Goal: Task Accomplishment & Management: Use online tool/utility

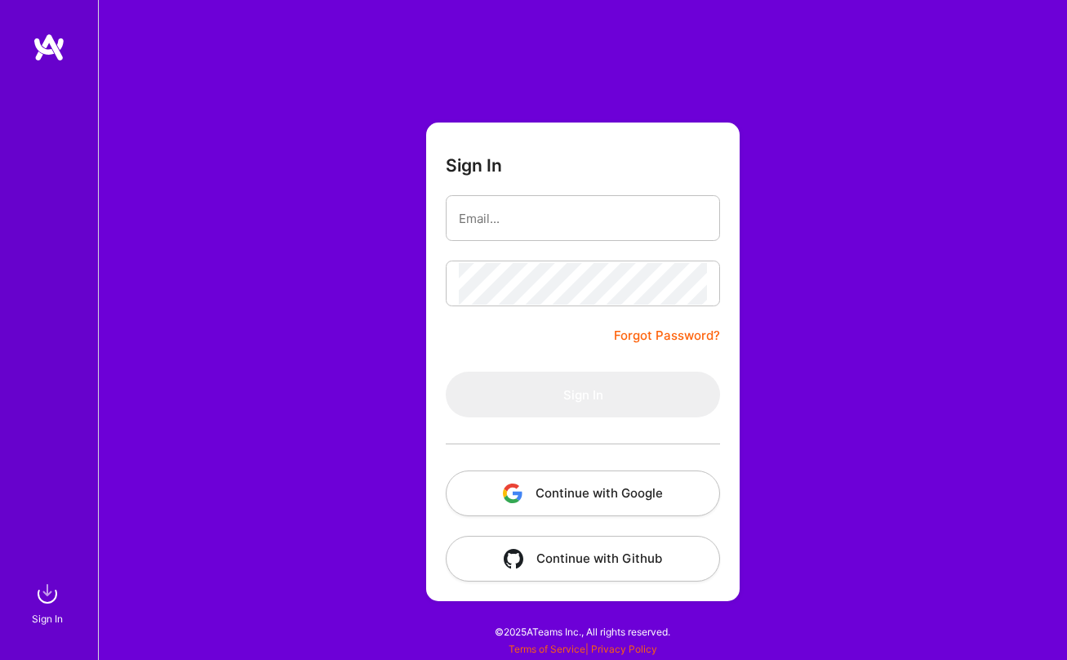
click at [576, 491] on button "Continue with Google" at bounding box center [583, 493] width 274 height 46
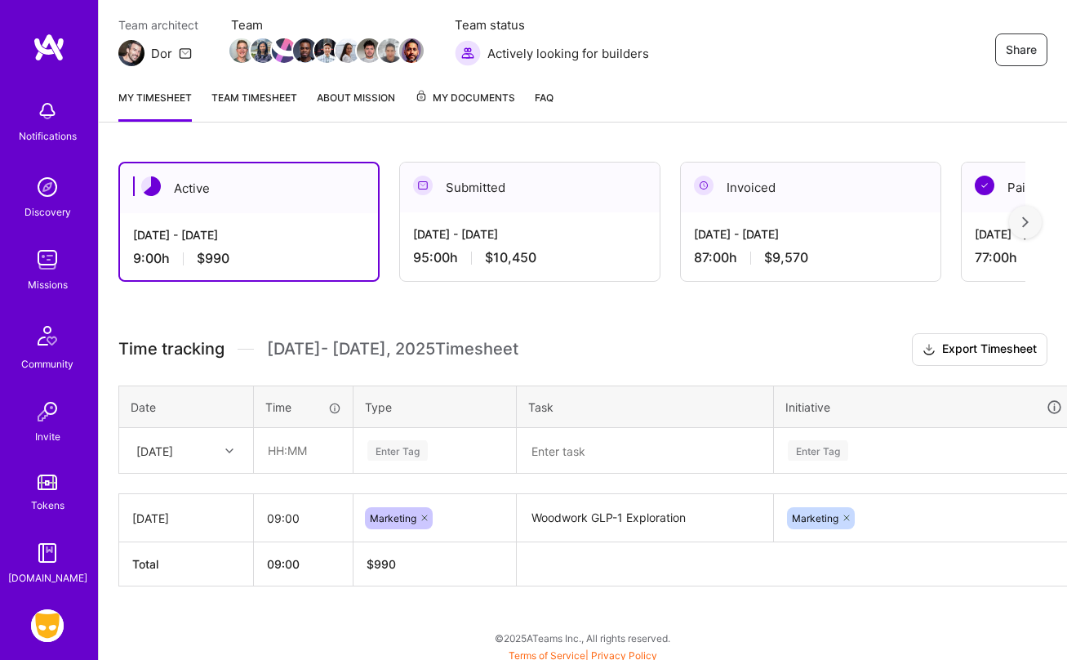
scroll to position [140, 0]
click at [265, 95] on link "Team timesheet" at bounding box center [255, 104] width 86 height 33
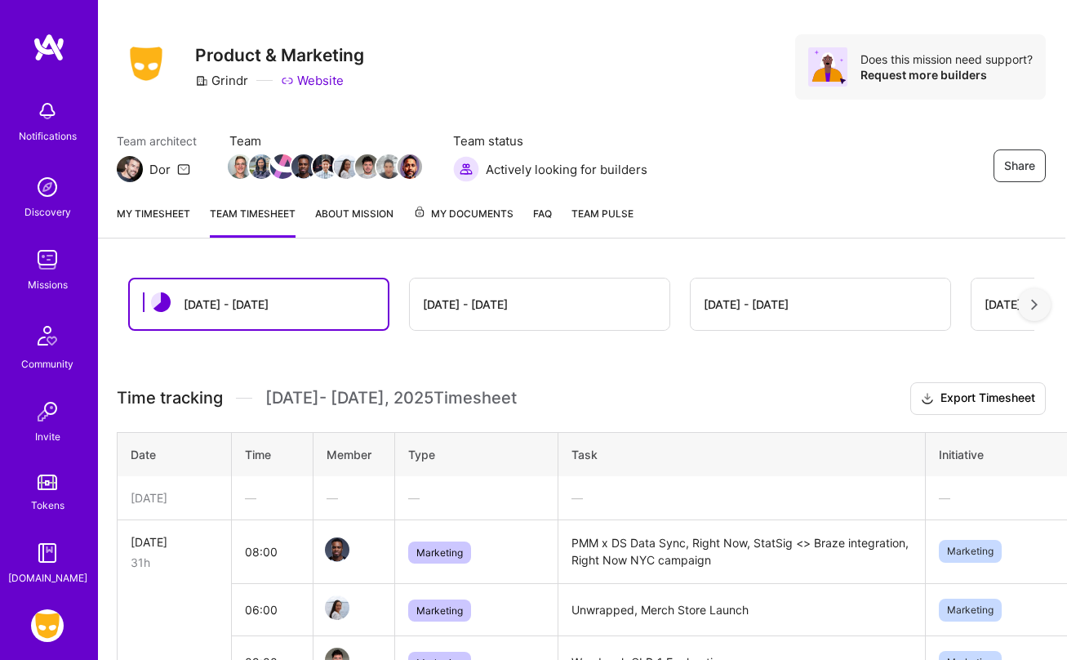
scroll to position [0, 2]
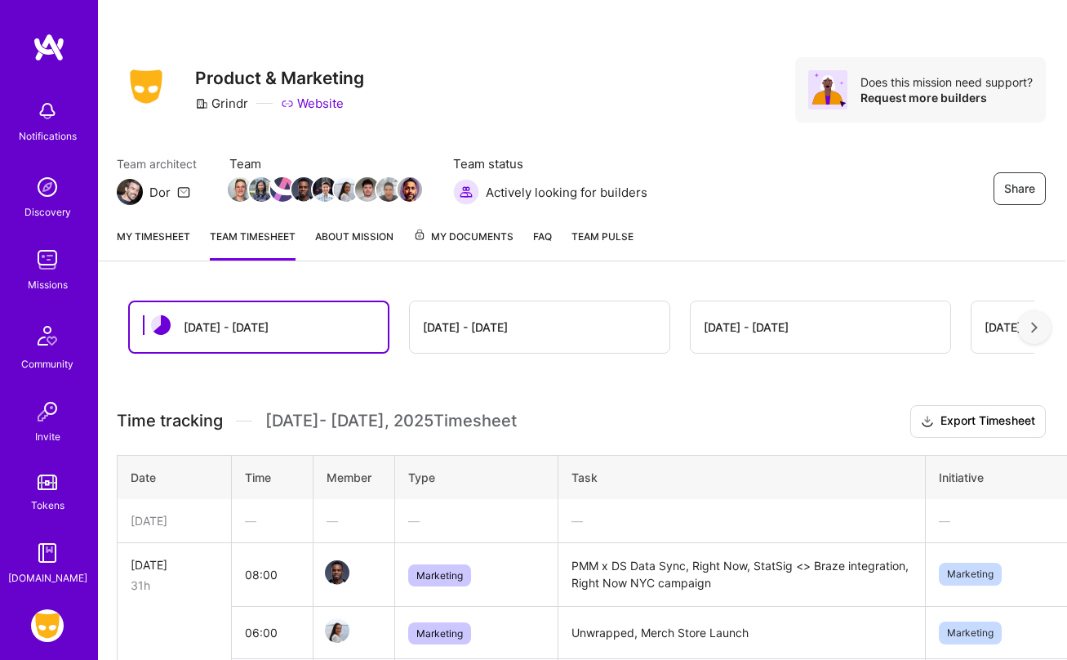
click at [174, 240] on link "My timesheet" at bounding box center [154, 244] width 74 height 33
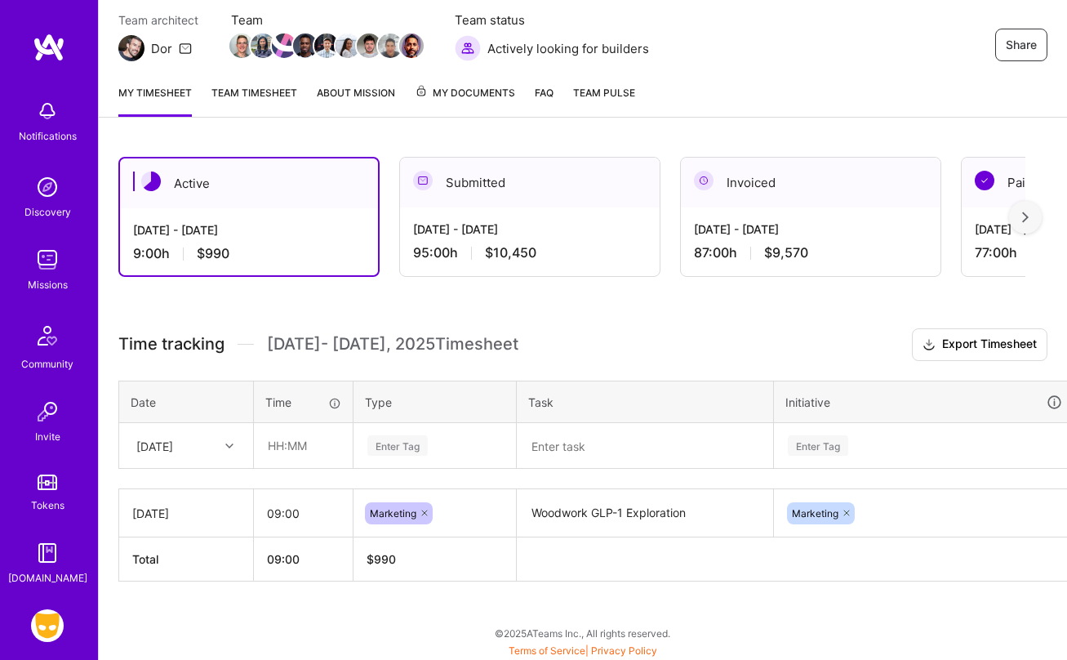
scroll to position [145, 0]
click at [313, 446] on input "text" at bounding box center [303, 444] width 97 height 43
type input "09:00"
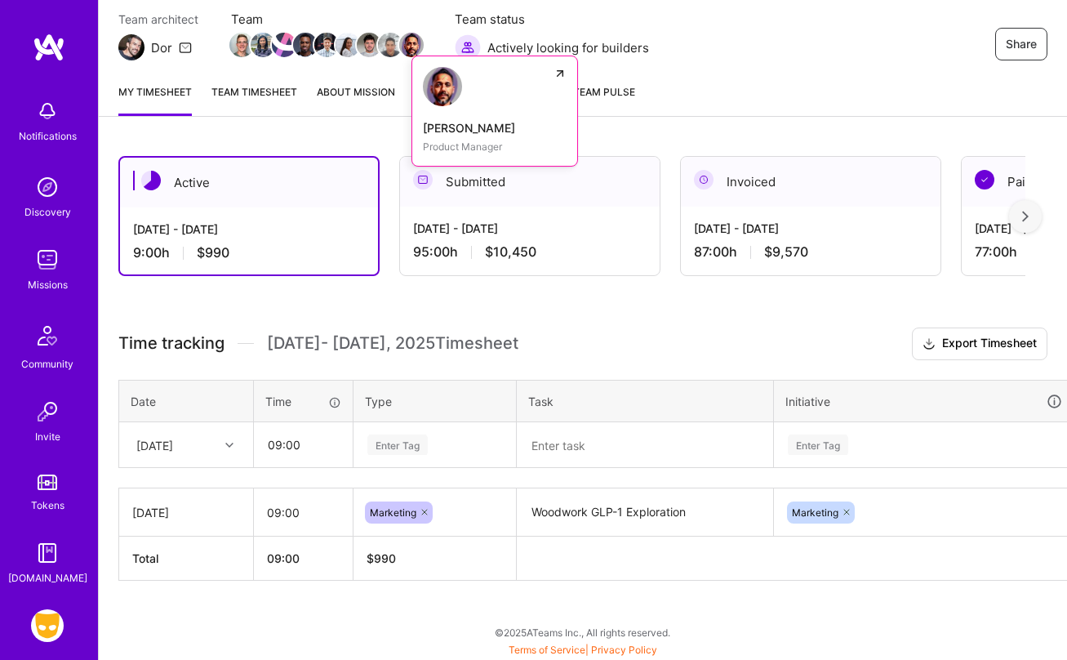
click at [415, 43] on img at bounding box center [411, 45] width 25 height 25
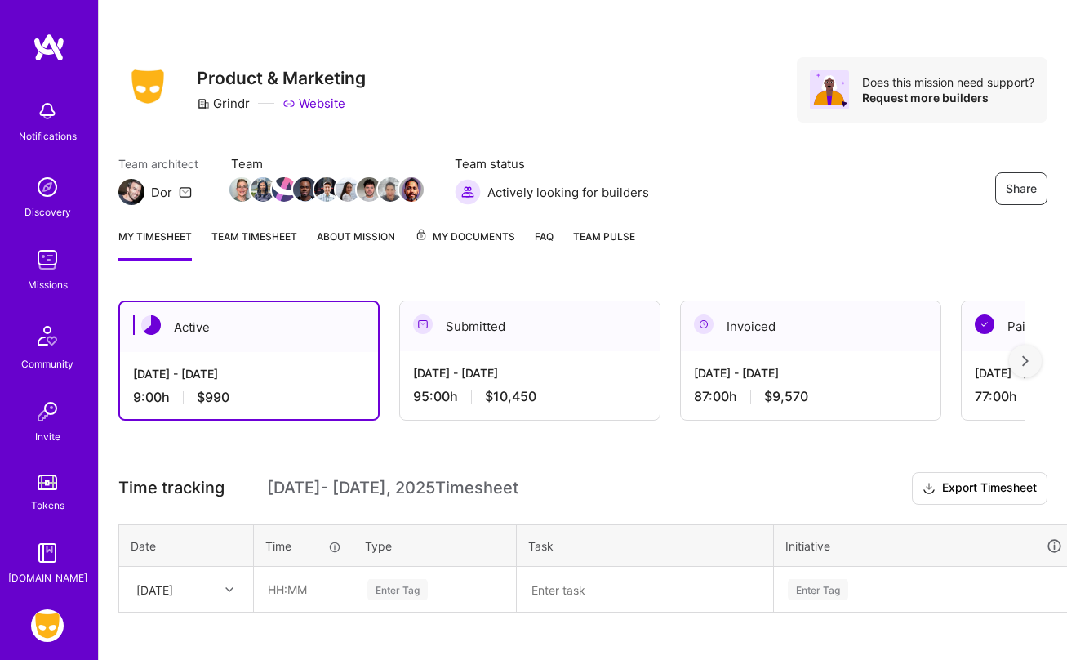
scroll to position [145, 0]
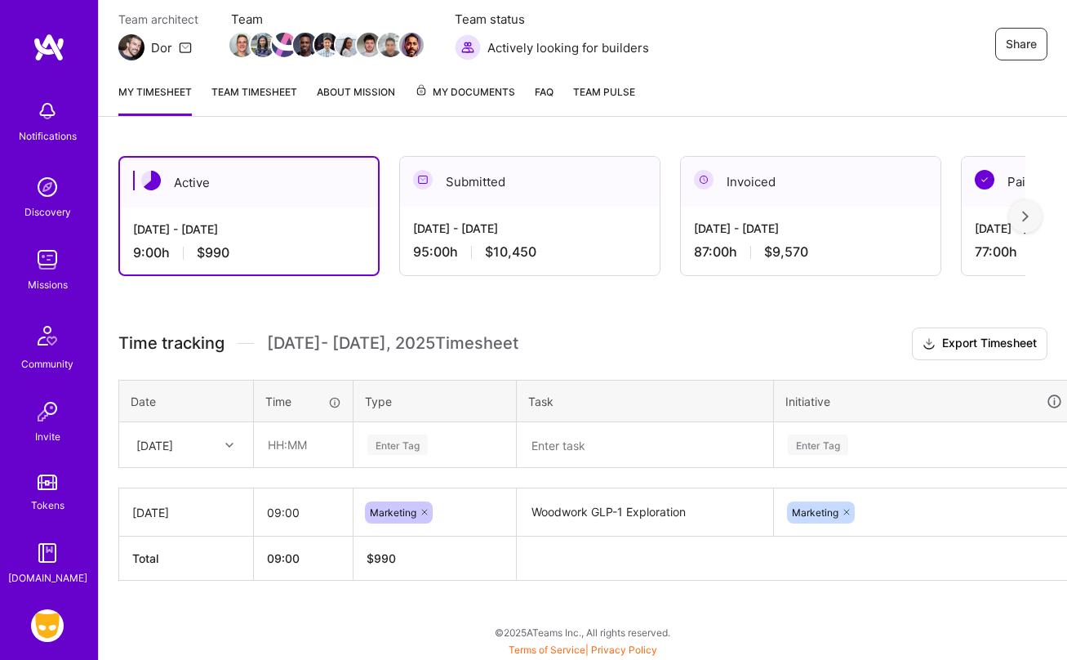
click at [64, 193] on link "Discovery" at bounding box center [47, 196] width 101 height 50
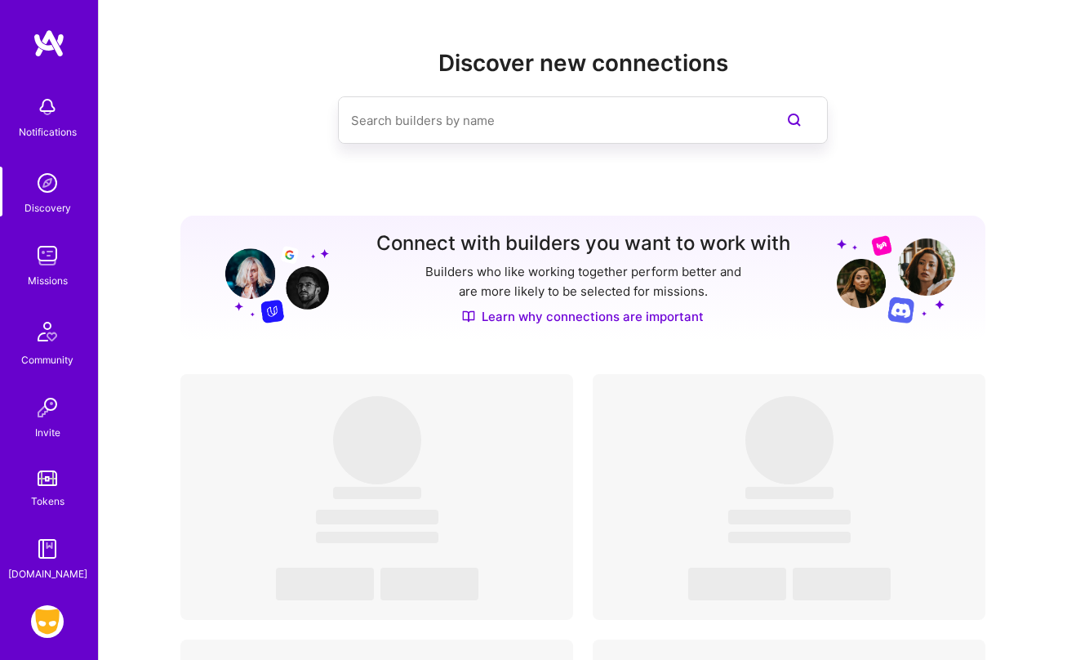
scroll to position [7, 0]
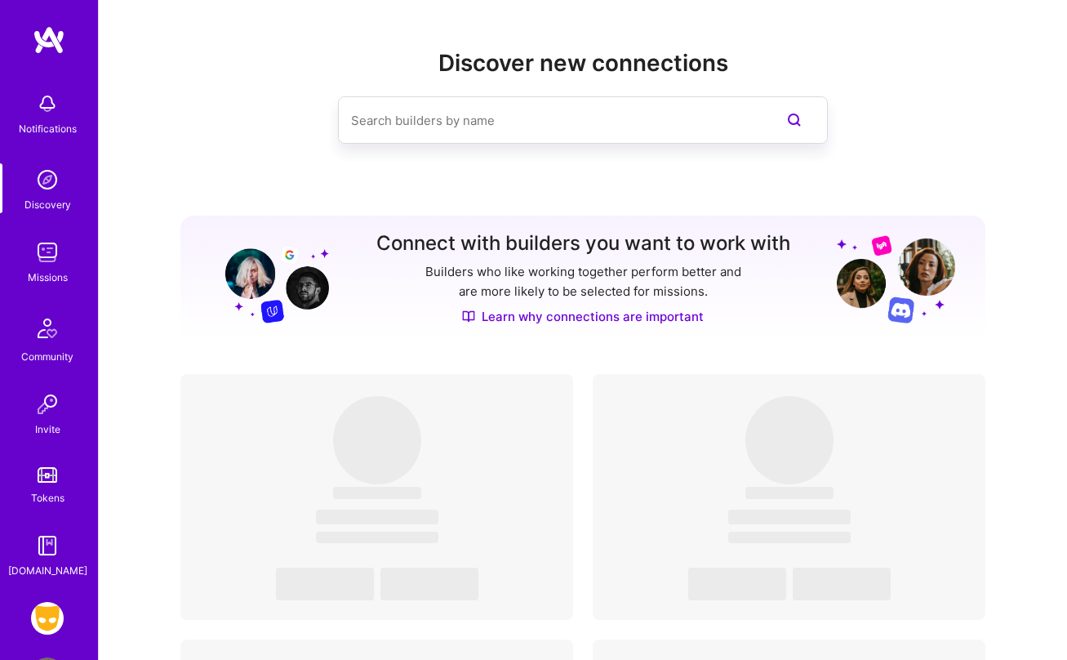
click at [479, 130] on input at bounding box center [550, 121] width 399 height 42
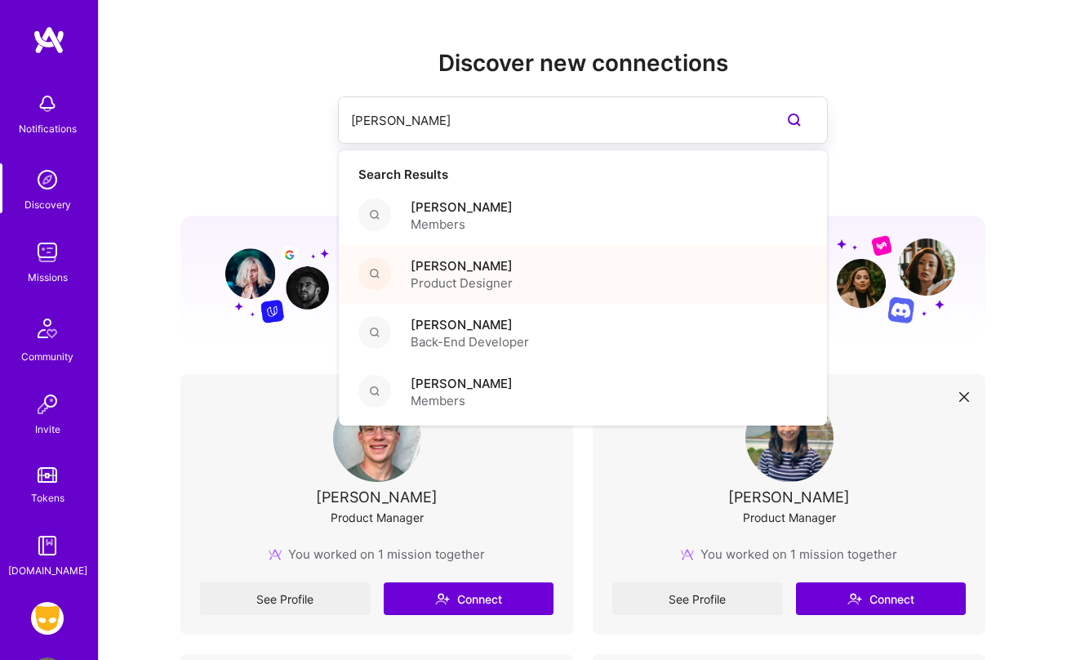
type input "[PERSON_NAME]"
click at [524, 287] on div "[PERSON_NAME] Product Designer" at bounding box center [583, 274] width 488 height 59
